Goal: Check status: Check status

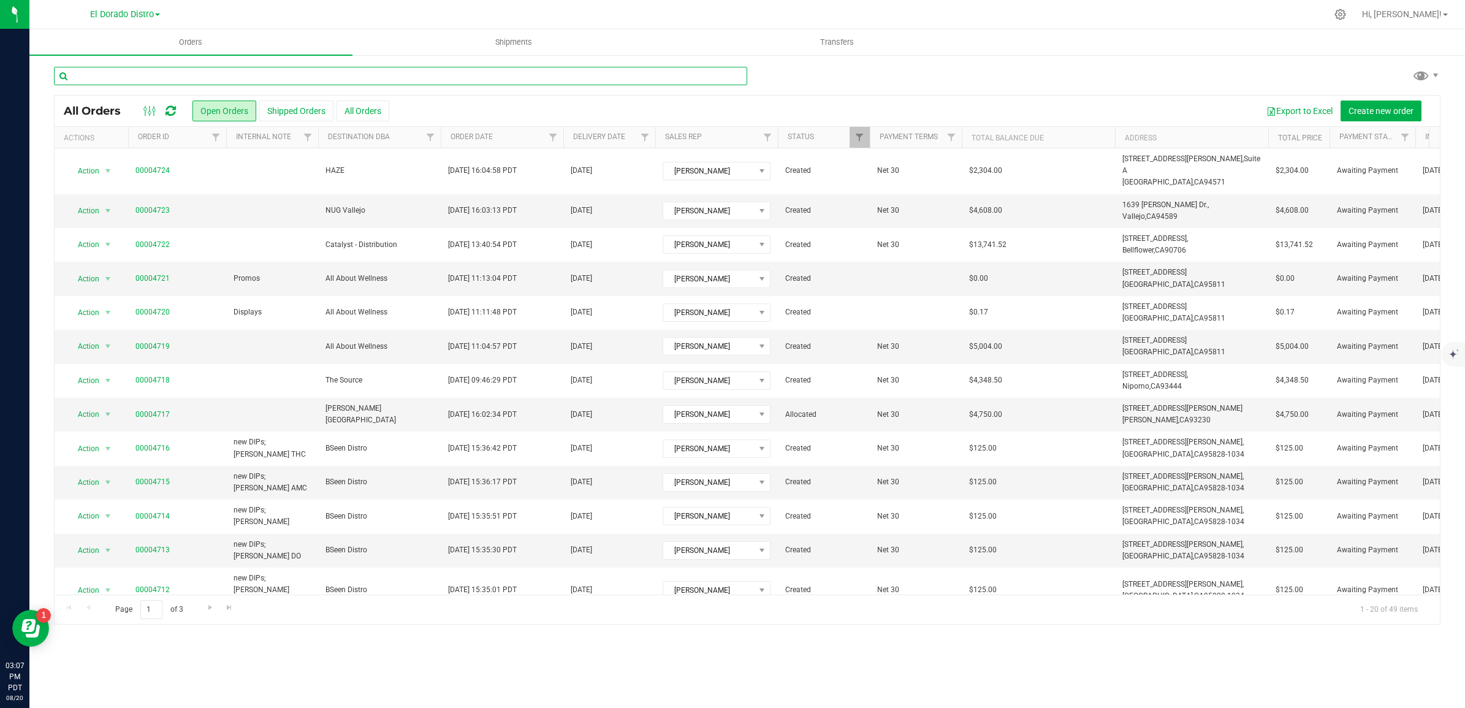
click at [241, 71] on input "text" at bounding box center [400, 76] width 693 height 18
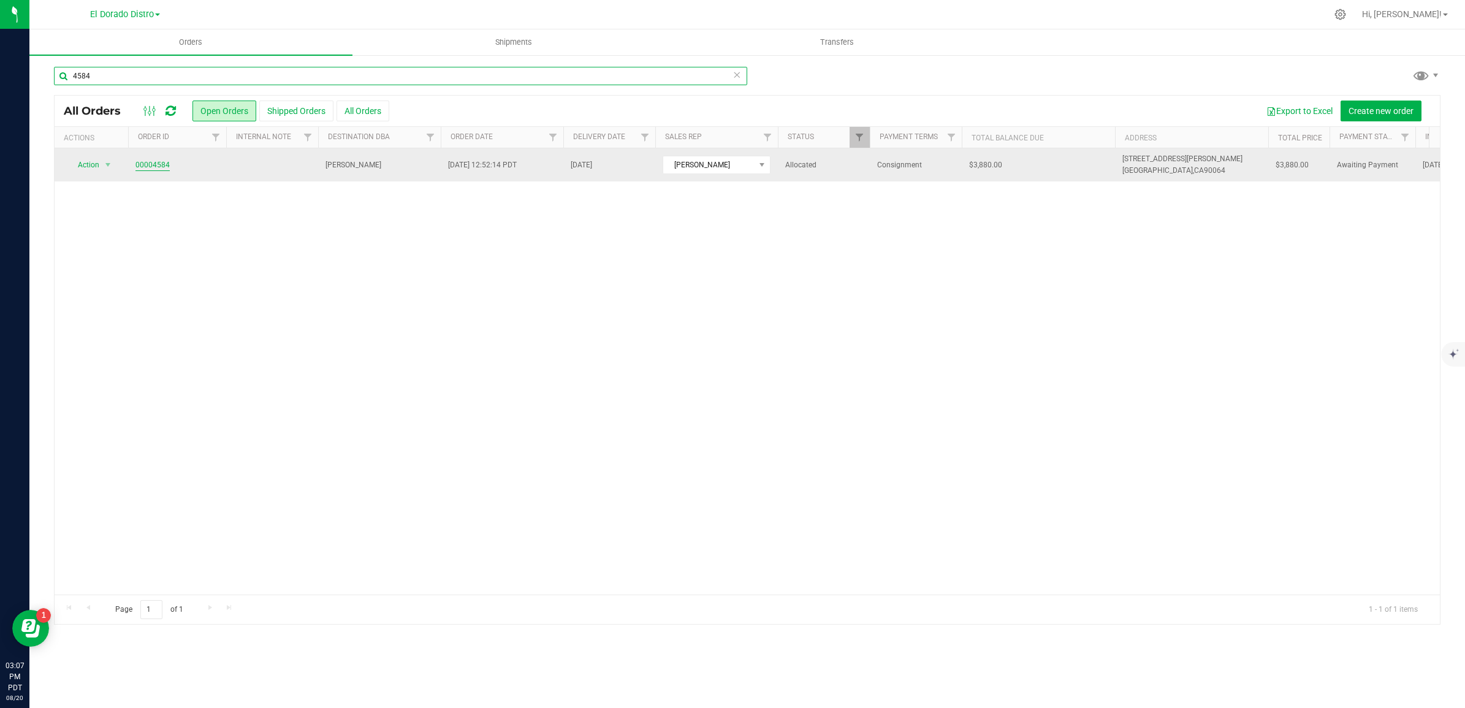
type input "4584"
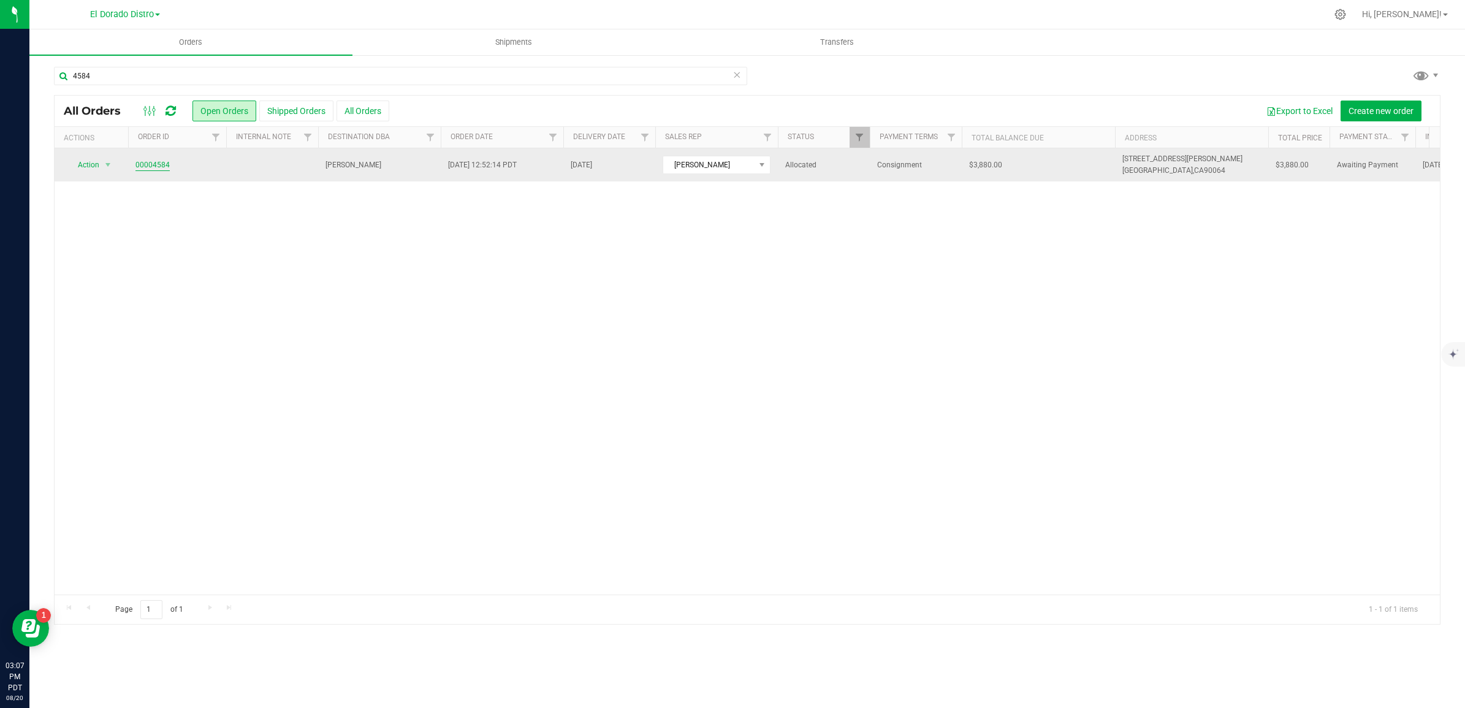
click at [166, 163] on link "00004584" at bounding box center [153, 165] width 34 height 12
click at [158, 162] on link "00004584" at bounding box center [153, 165] width 34 height 12
